Goal: Information Seeking & Learning: Check status

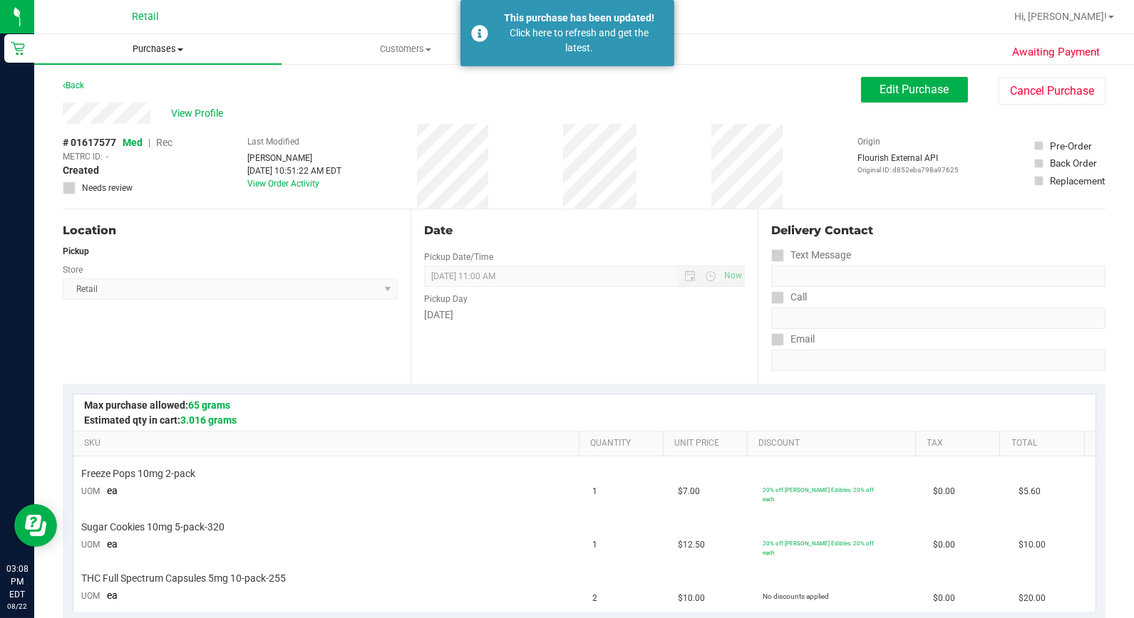
click at [155, 55] on span "Purchases" at bounding box center [157, 49] width 247 height 13
click at [380, 51] on span "Customers" at bounding box center [405, 49] width 246 height 13
click at [353, 87] on span "All customers" at bounding box center [332, 86] width 103 height 12
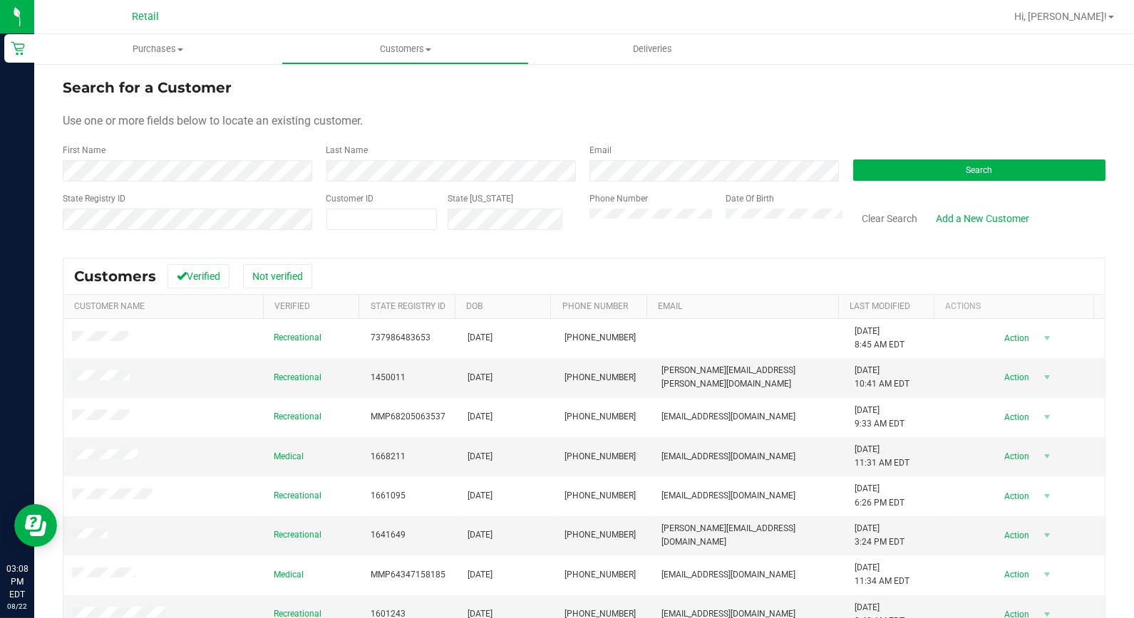
click at [364, 157] on div "Last Name" at bounding box center [448, 163] width 264 height 38
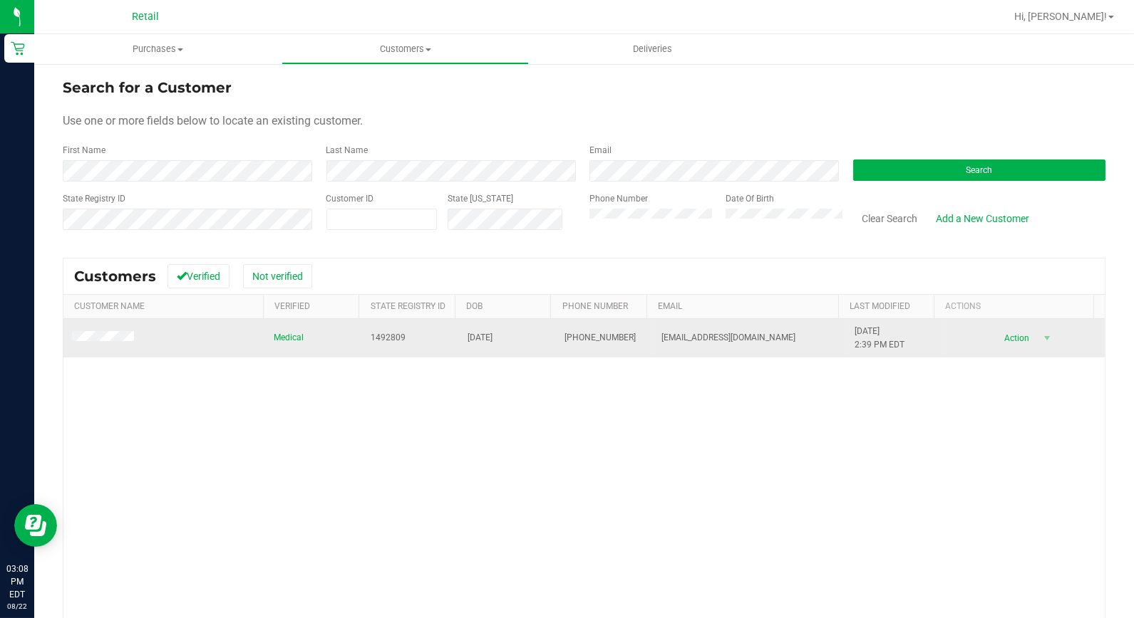
click at [113, 345] on span at bounding box center [105, 338] width 66 height 15
click at [110, 344] on span at bounding box center [105, 338] width 66 height 15
click at [103, 332] on span at bounding box center [105, 338] width 66 height 15
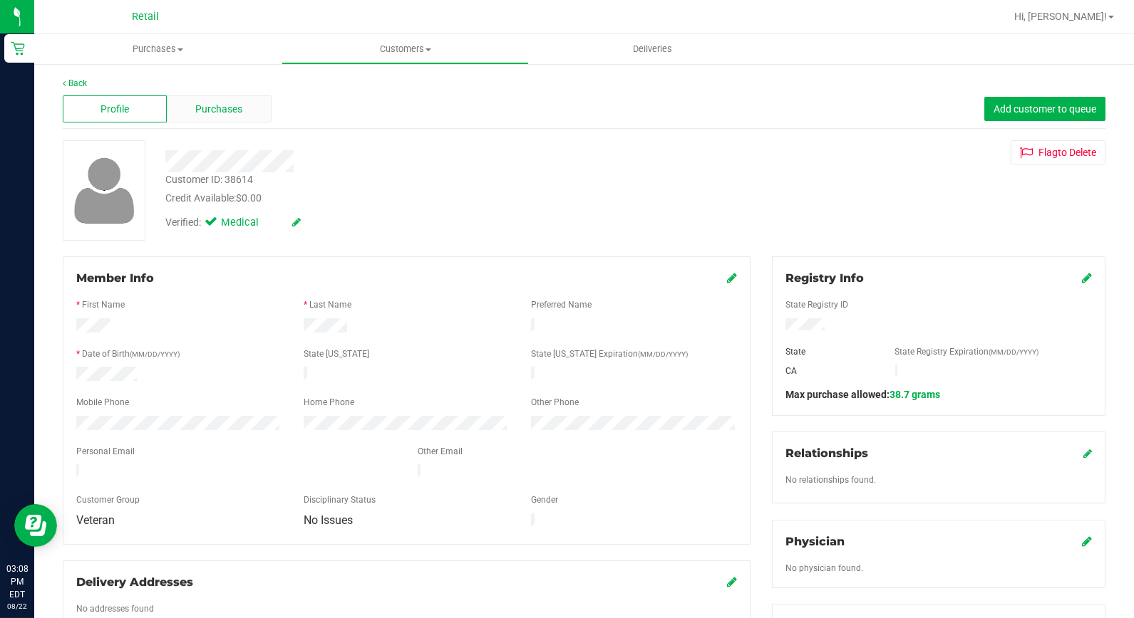
click at [212, 105] on span "Purchases" at bounding box center [218, 109] width 47 height 15
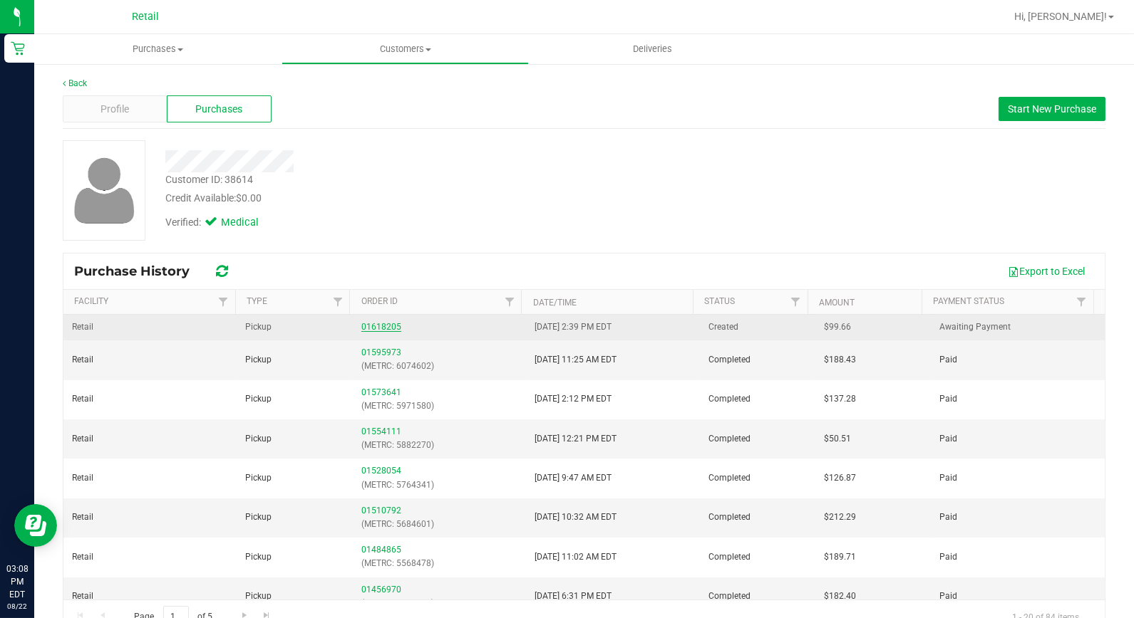
click at [372, 323] on link "01618205" at bounding box center [381, 327] width 40 height 10
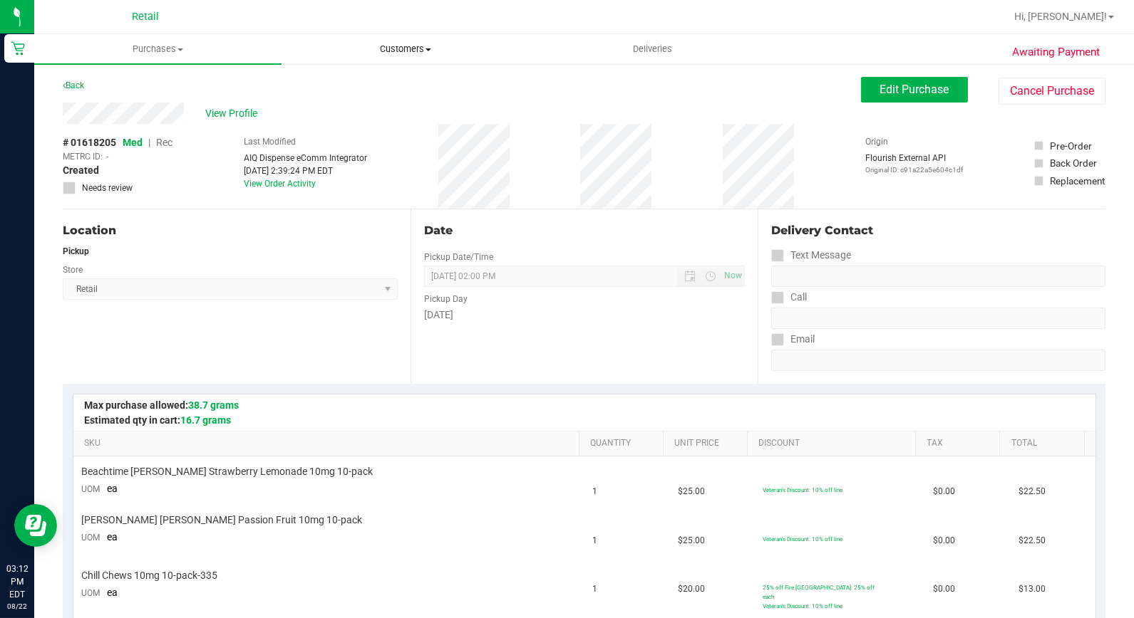
click at [390, 43] on span "Customers" at bounding box center [405, 49] width 246 height 13
click at [373, 80] on span "All customers" at bounding box center [332, 86] width 103 height 12
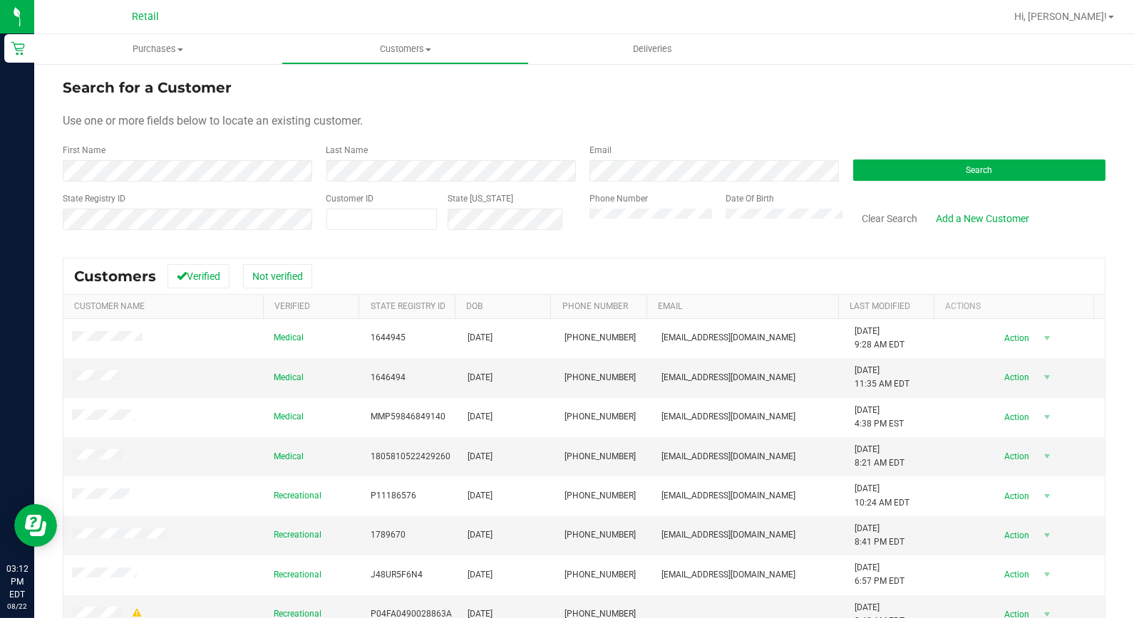
click at [247, 159] on div "First Name" at bounding box center [189, 163] width 253 height 38
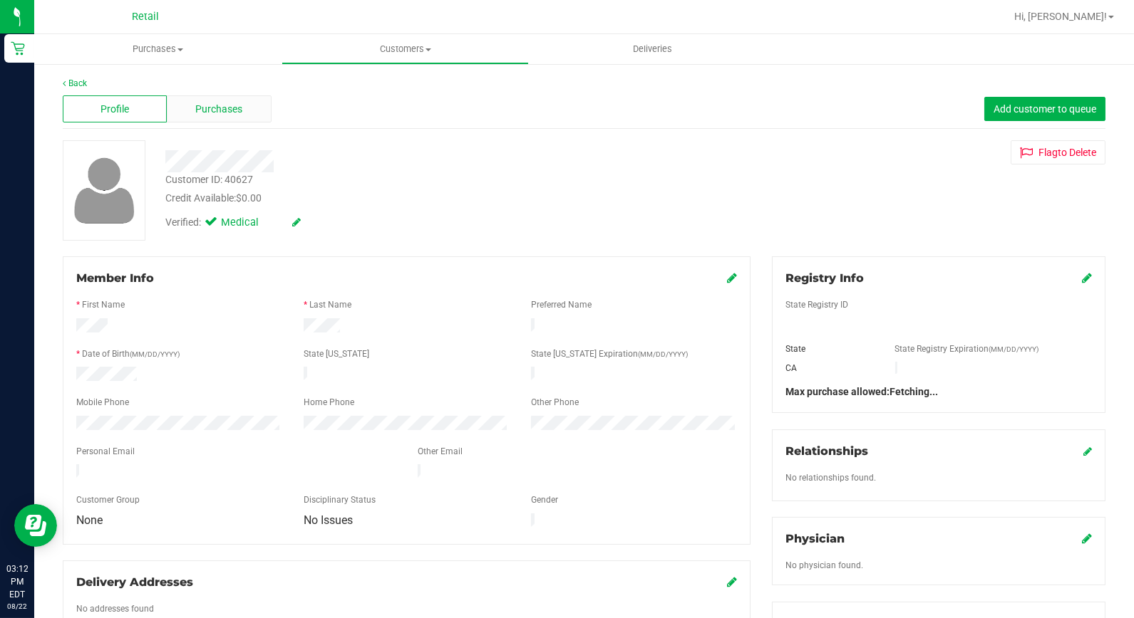
click at [234, 98] on div "Purchases" at bounding box center [219, 108] width 104 height 27
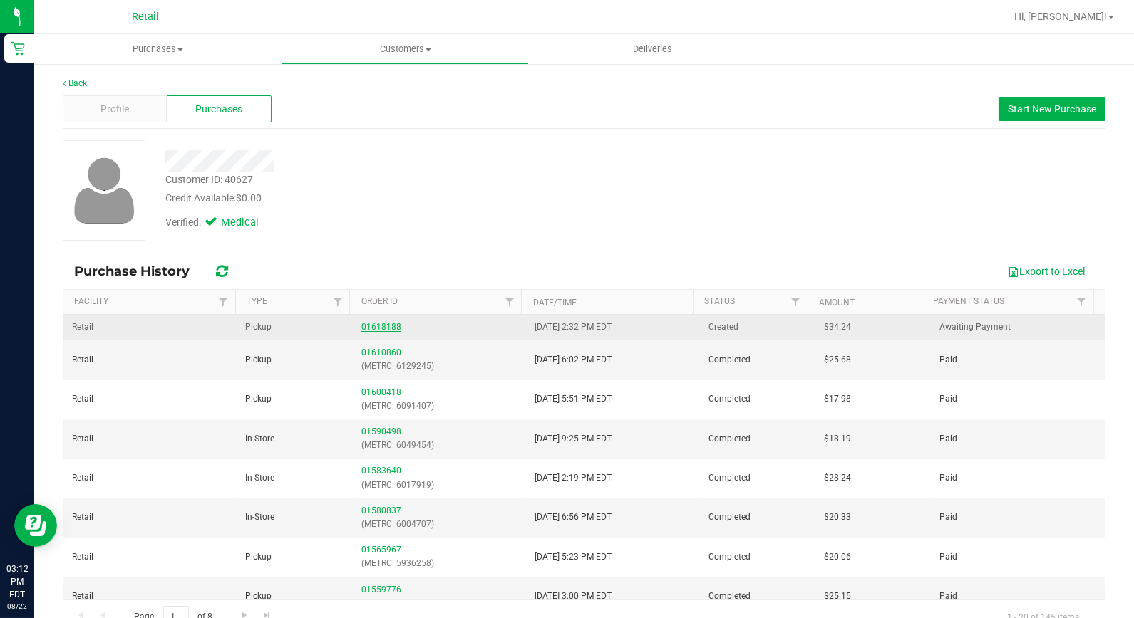
click at [365, 326] on link "01618188" at bounding box center [381, 327] width 40 height 10
